Goal: Information Seeking & Learning: Compare options

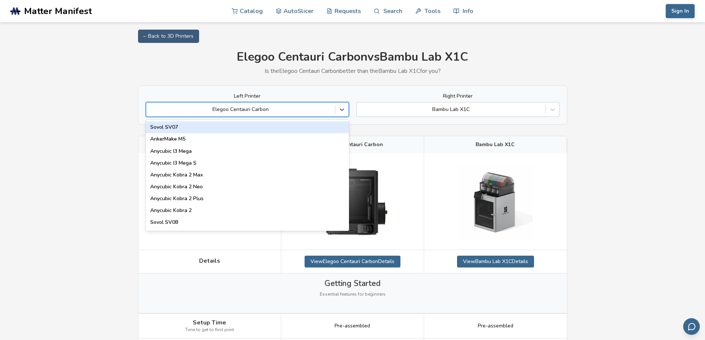
click at [279, 113] on div at bounding box center [240, 109] width 181 height 7
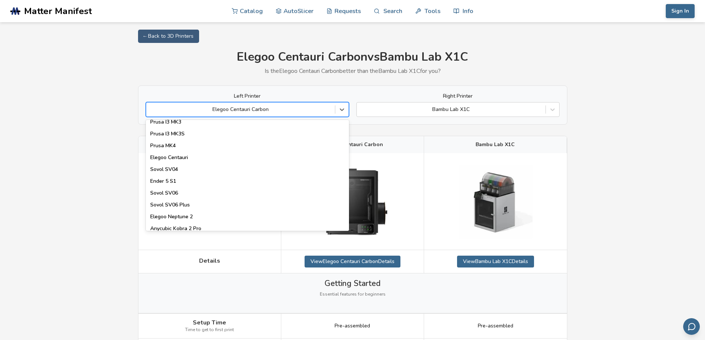
scroll to position [246, 0]
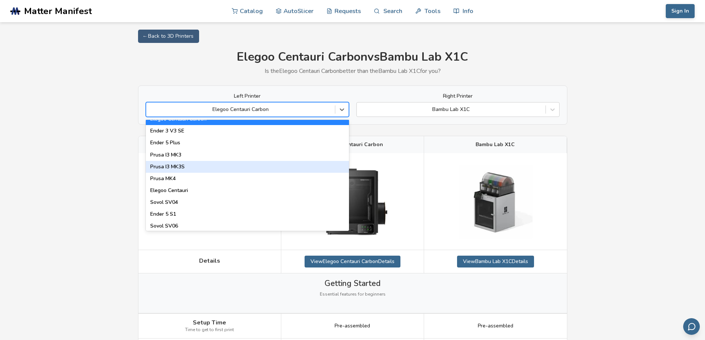
click at [188, 168] on div "Prusa I3 MK3S" at bounding box center [247, 167] width 203 height 12
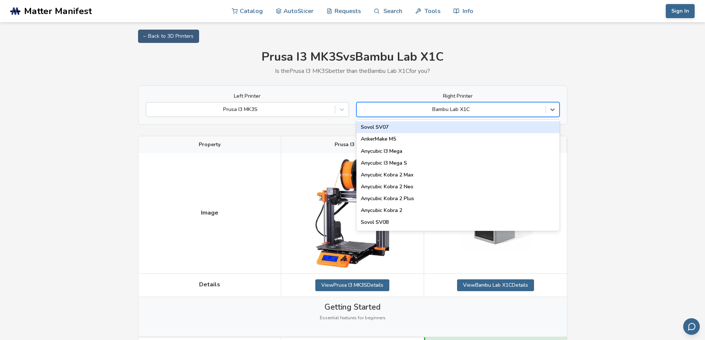
click at [408, 108] on div at bounding box center [451, 109] width 181 height 7
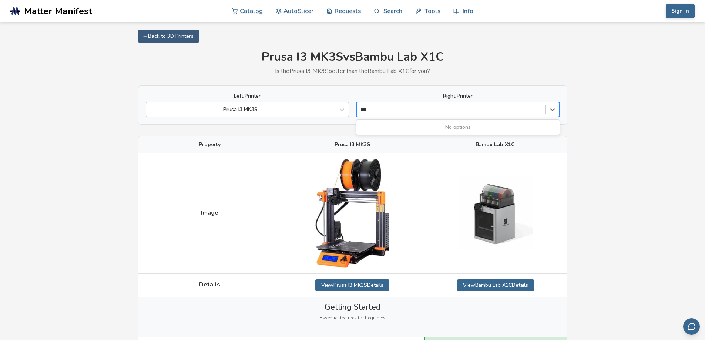
type input "**"
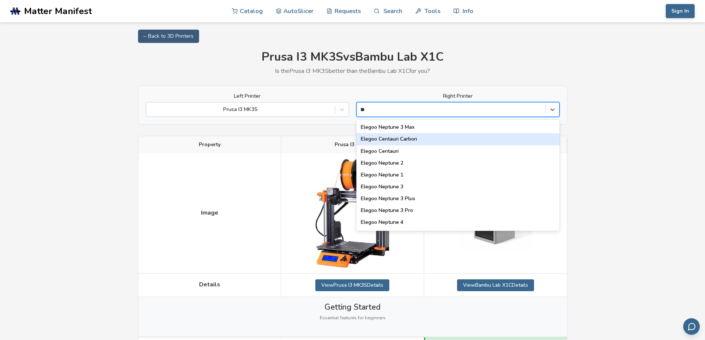
click at [410, 140] on div "Elegoo Centauri Carbon" at bounding box center [457, 139] width 203 height 12
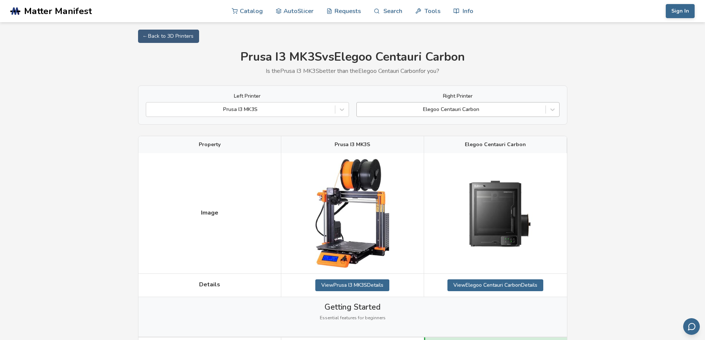
click at [391, 108] on div at bounding box center [451, 109] width 181 height 7
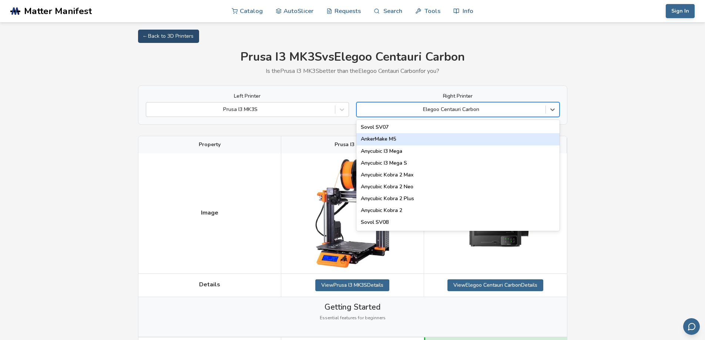
click at [171, 38] on link "← Back to 3D Printers" at bounding box center [168, 36] width 61 height 13
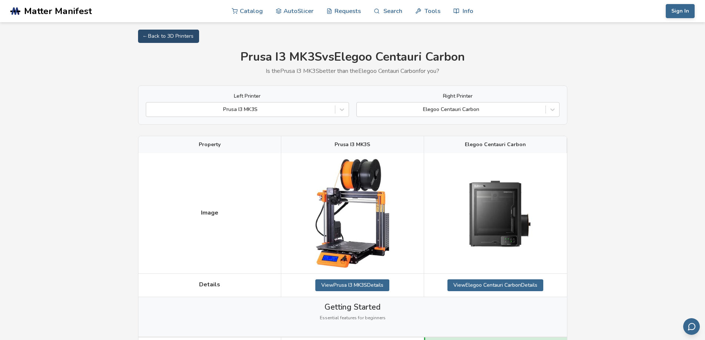
select select "**********"
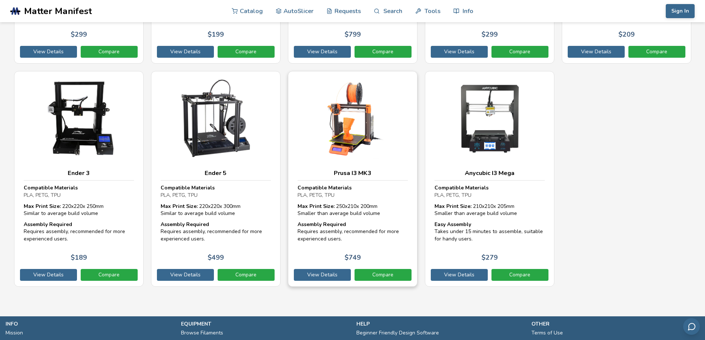
scroll to position [3702, 0]
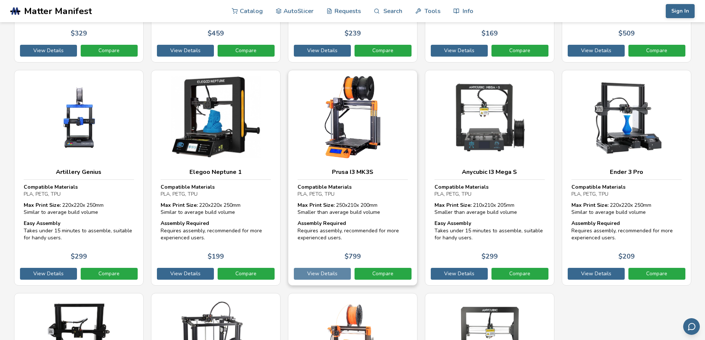
click at [332, 277] on link "View Details" at bounding box center [322, 274] width 57 height 12
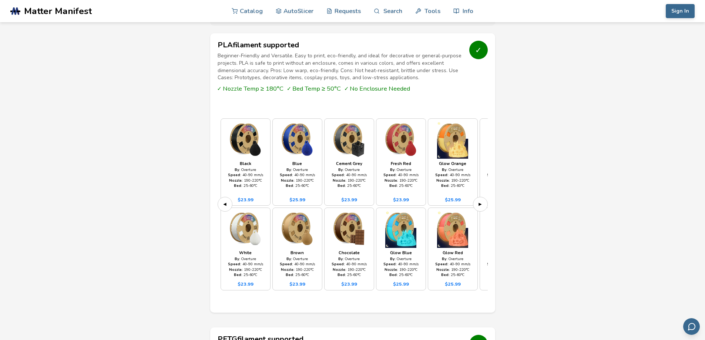
scroll to position [703, 0]
